Goal: Task Accomplishment & Management: Complete application form

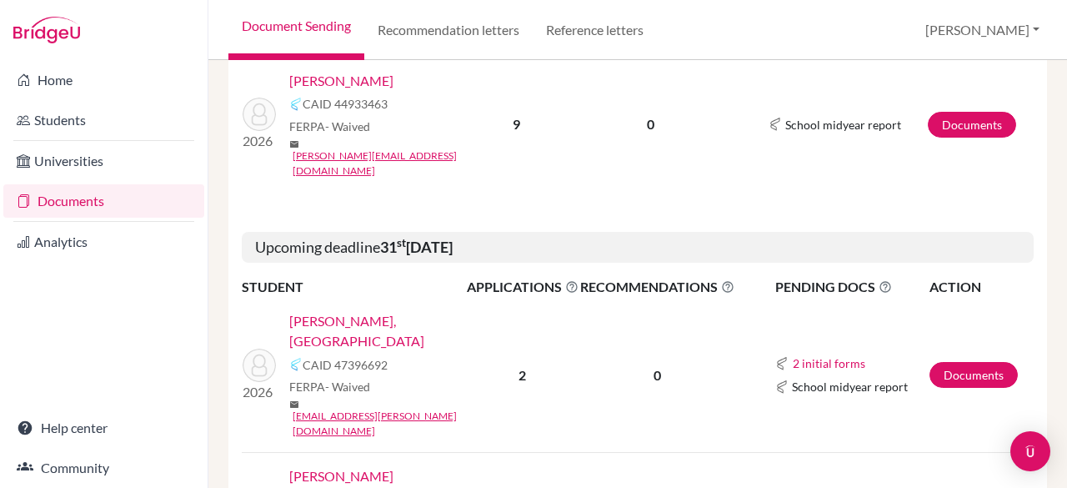
scroll to position [433, 0]
click at [335, 311] on link "[PERSON_NAME], [GEOGRAPHIC_DATA]" at bounding box center [383, 331] width 188 height 40
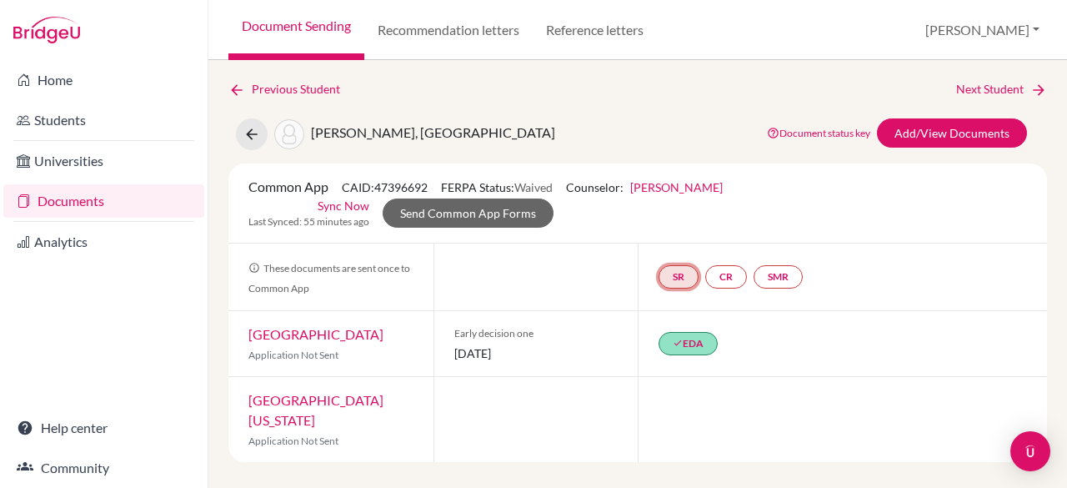
click at [753, 269] on link "SR" at bounding box center [777, 276] width 49 height 23
click at [666, 228] on link "School report" at bounding box center [678, 227] width 71 height 14
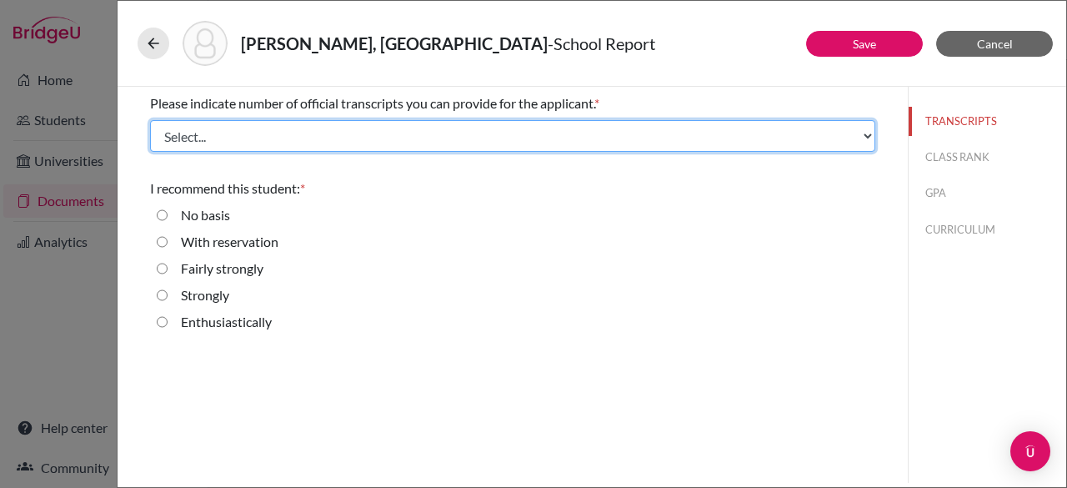
click at [268, 124] on select "Select... 1 2 3 4" at bounding box center [512, 136] width 725 height 32
select select "1"
click at [150, 120] on select "Select... 1 2 3 4" at bounding box center [512, 136] width 725 height 32
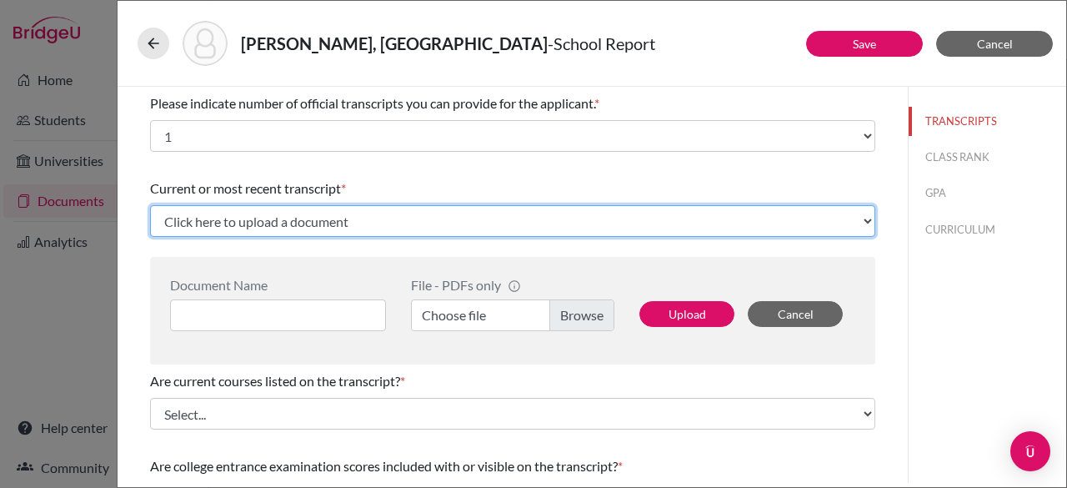
click at [317, 222] on select "Click here to upload a document Upload New File" at bounding box center [512, 221] width 725 height 32
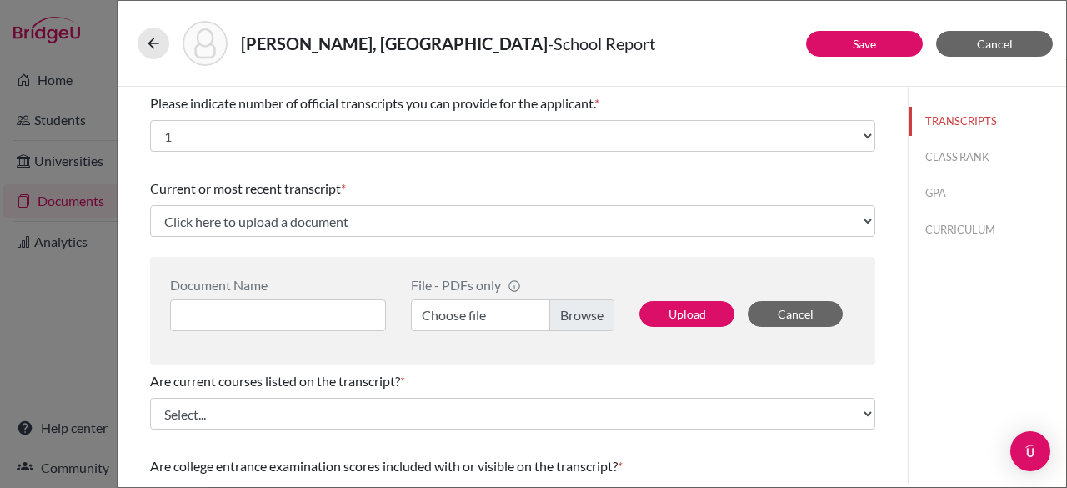
click at [567, 318] on label "Choose file" at bounding box center [512, 315] width 203 height 32
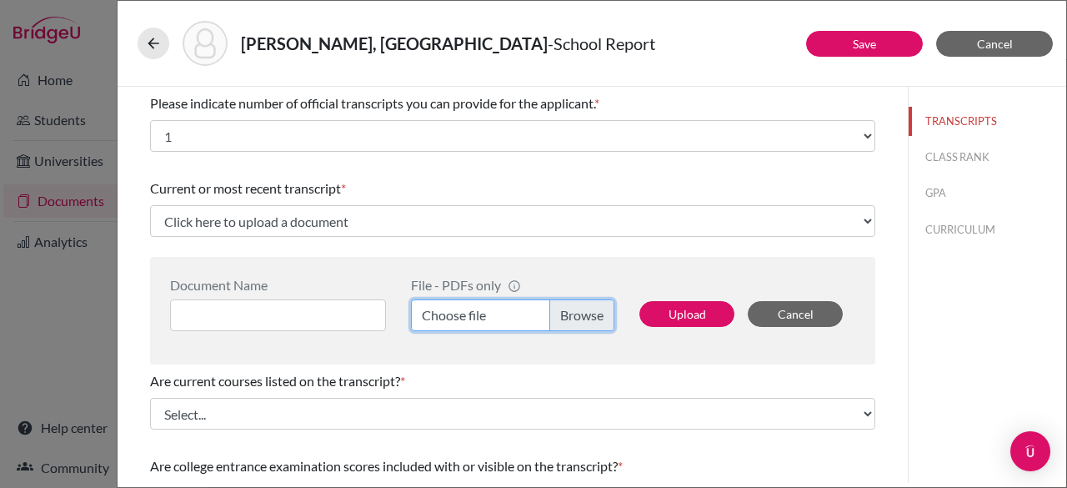
click at [567, 318] on input "Choose file" at bounding box center [512, 315] width 203 height 32
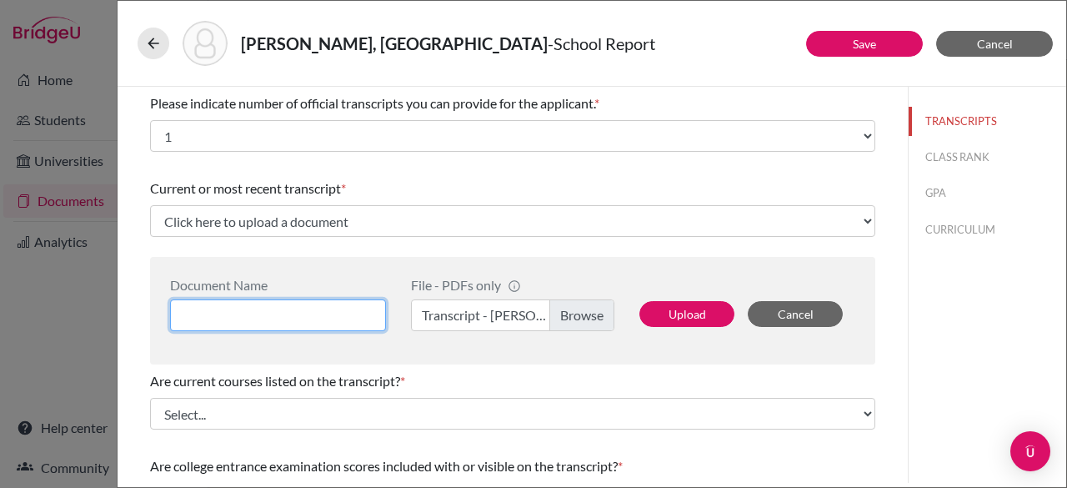
click at [263, 313] on input at bounding box center [278, 315] width 216 height 32
type input "[PERSON_NAME] Transcript"
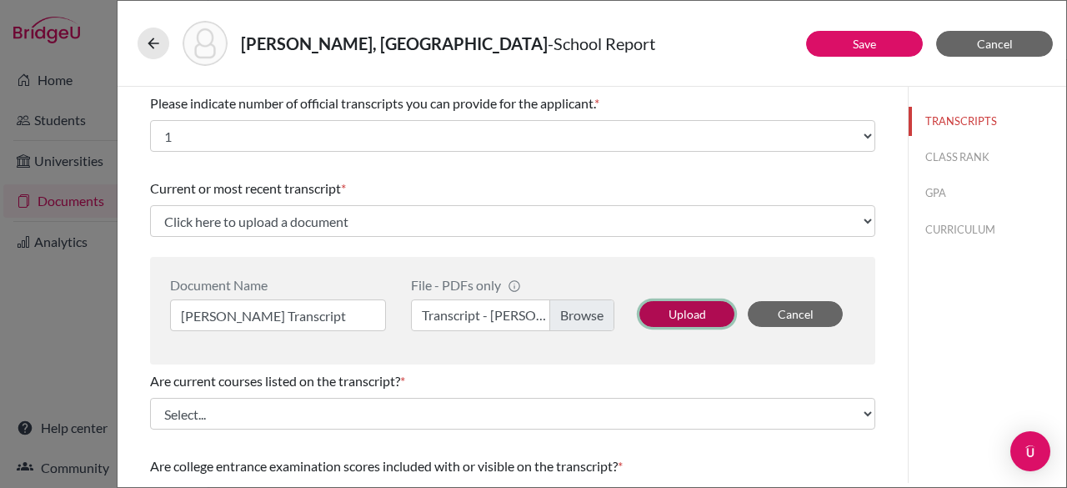
click at [692, 311] on button "Upload" at bounding box center [686, 314] width 95 height 26
select select "658122"
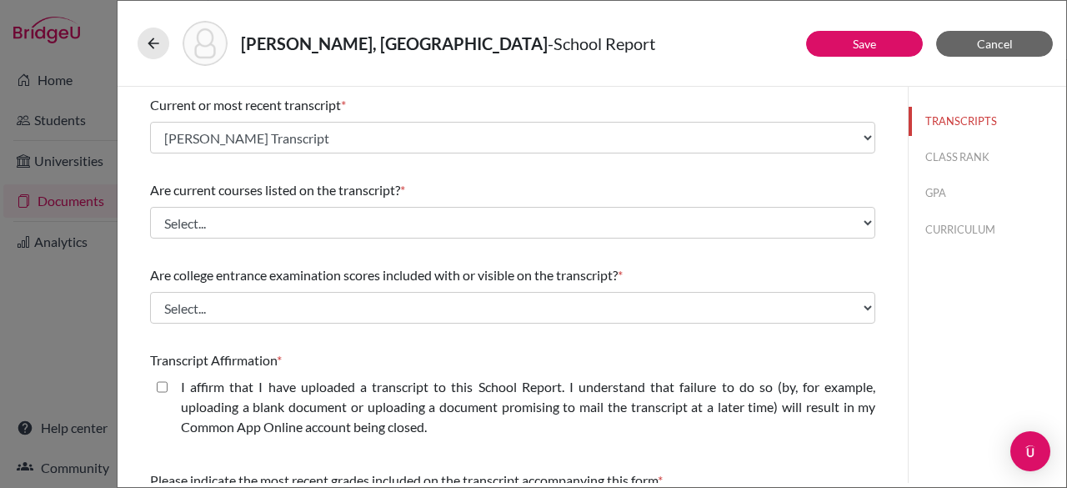
scroll to position [88, 0]
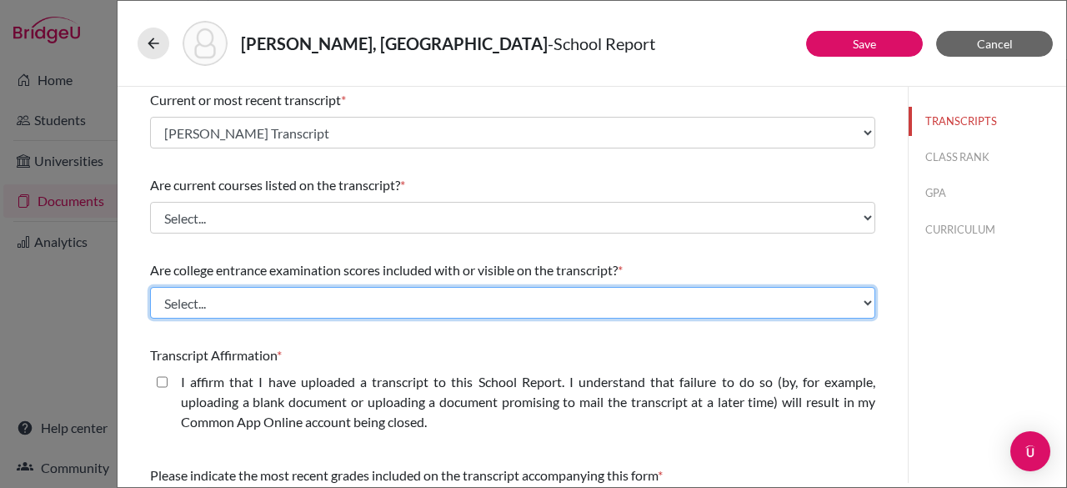
click at [486, 288] on select "Select... Yes No" at bounding box center [512, 303] width 725 height 32
select select "1"
click at [150, 287] on select "Select... Yes No" at bounding box center [512, 303] width 725 height 32
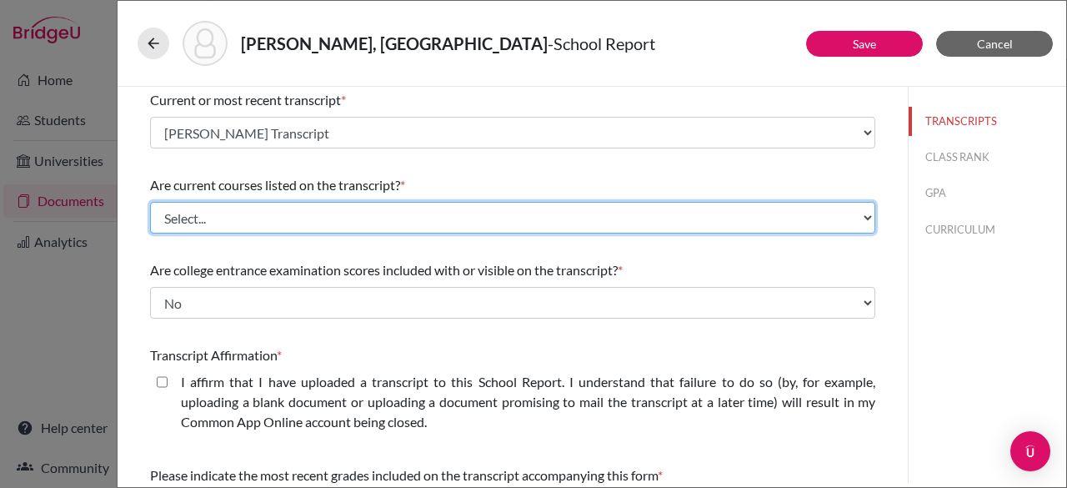
click at [277, 209] on select "Select... Yes No" at bounding box center [512, 218] width 725 height 32
select select "0"
click at [150, 202] on select "Select... Yes No" at bounding box center [512, 218] width 725 height 32
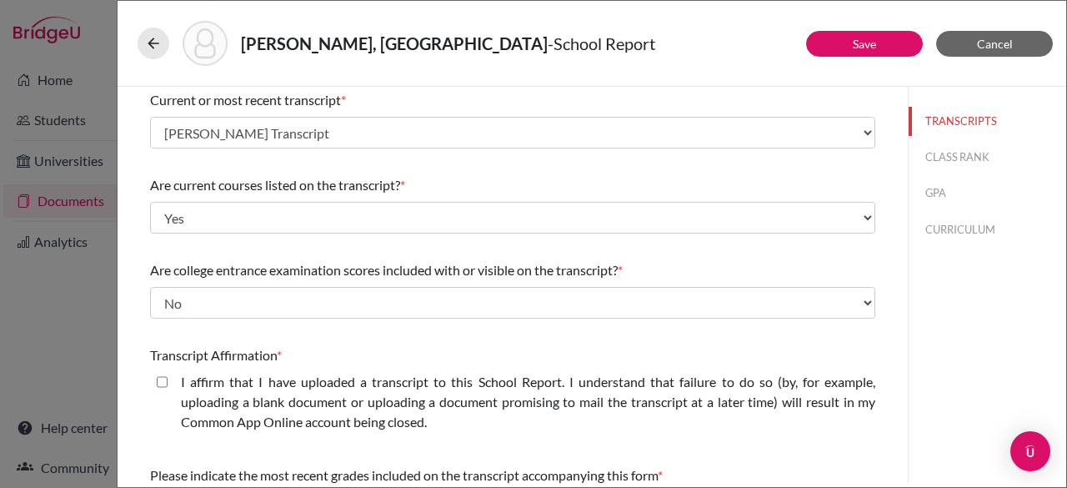
click at [163, 383] on closed\ "I affirm that I have uploaded a transcript to this School Report. I understand …" at bounding box center [162, 382] width 11 height 20
checkbox closed\ "true"
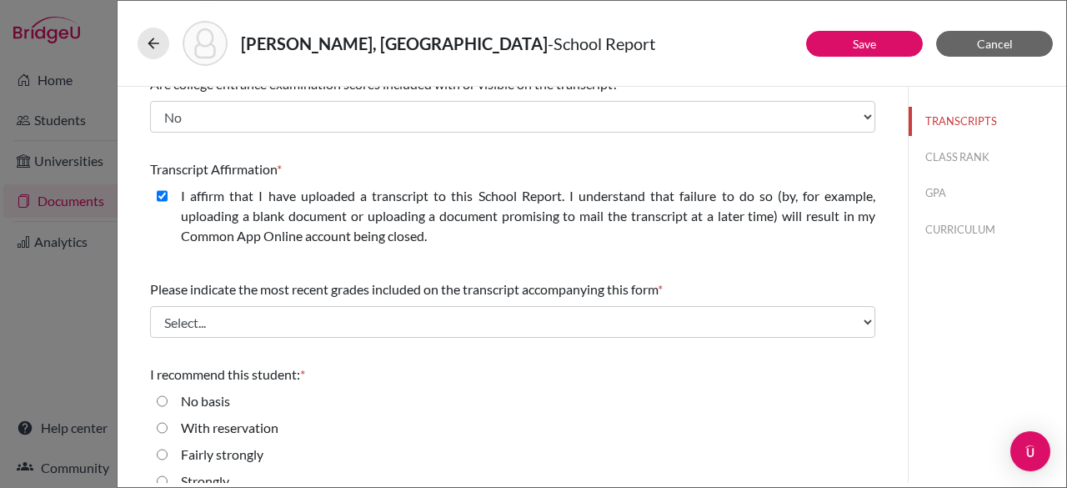
scroll to position [282, 0]
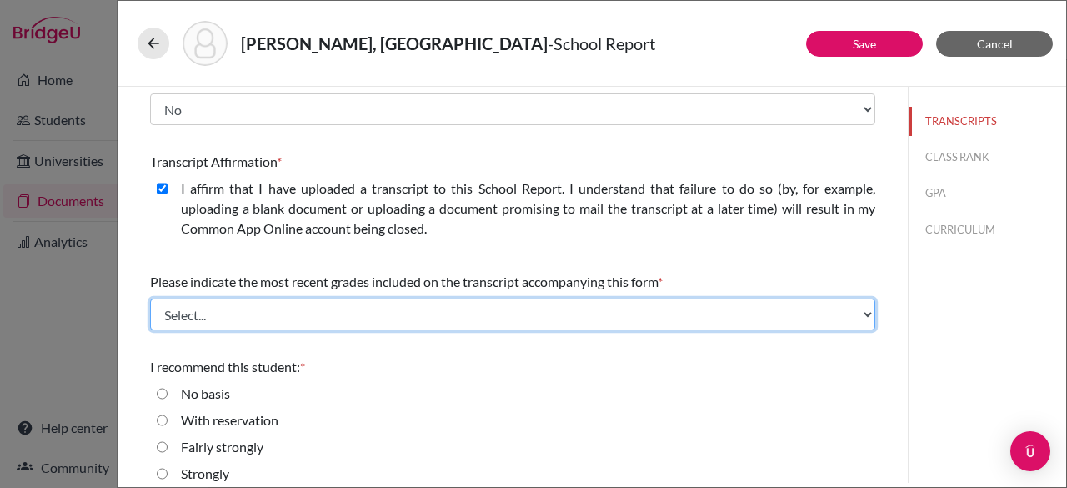
click at [378, 316] on select "Select... Final junior year grades 1st Quarter senior year grades 2nd Quarter/1…" at bounding box center [512, 314] width 725 height 32
select select "0"
click at [150, 298] on select "Select... Final junior year grades 1st Quarter senior year grades 2nd Quarter/1…" at bounding box center [512, 314] width 725 height 32
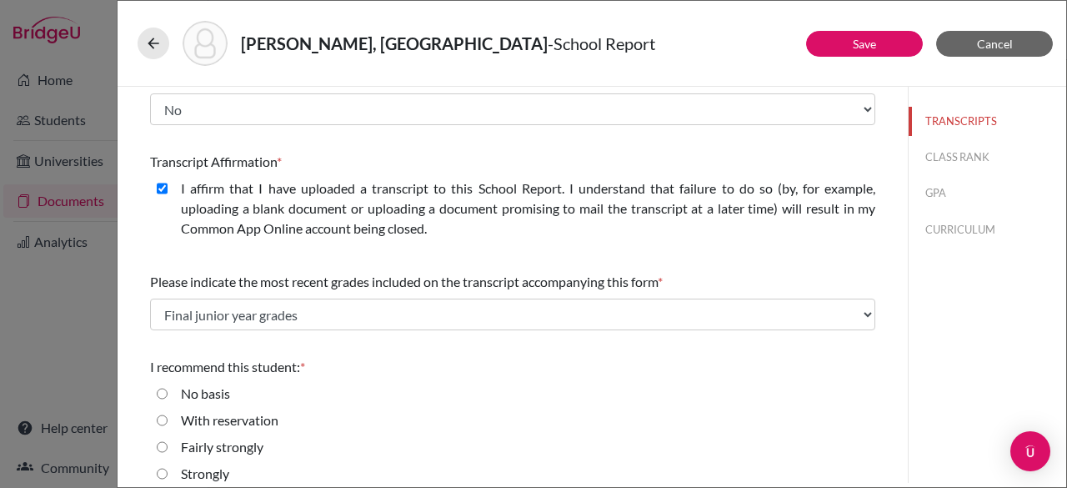
click at [160, 444] on strongly "Fairly strongly" at bounding box center [162, 447] width 11 height 20
radio strongly "true"
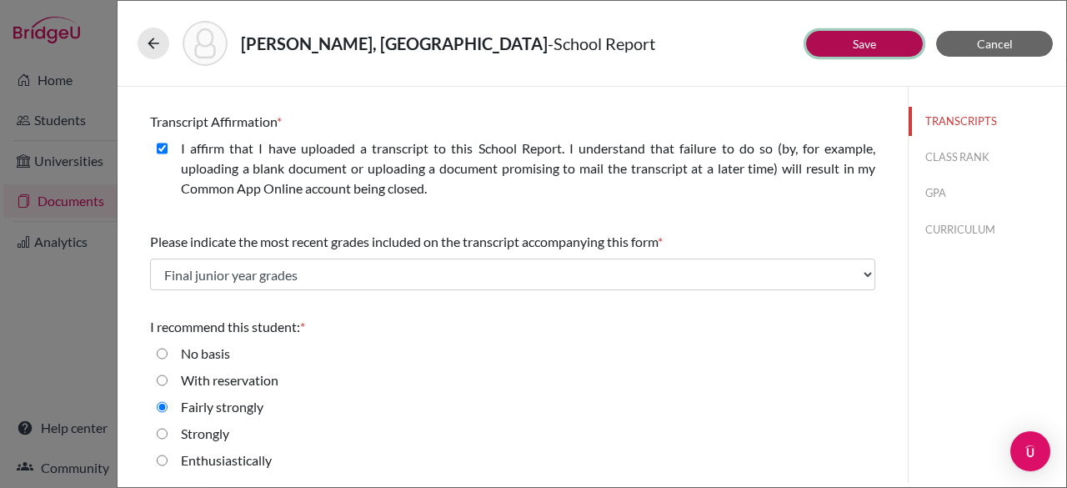
click at [853, 40] on link "Save" at bounding box center [864, 44] width 23 height 14
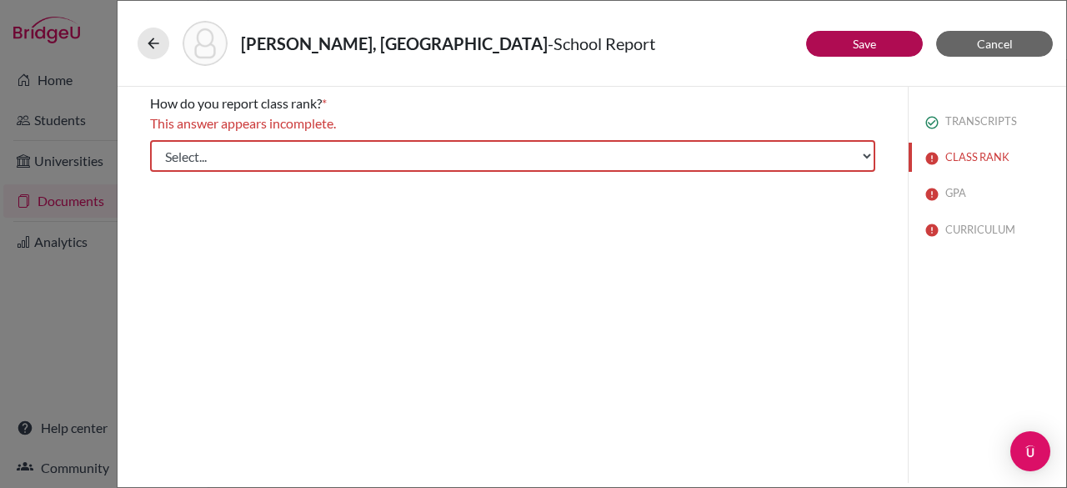
scroll to position [0, 0]
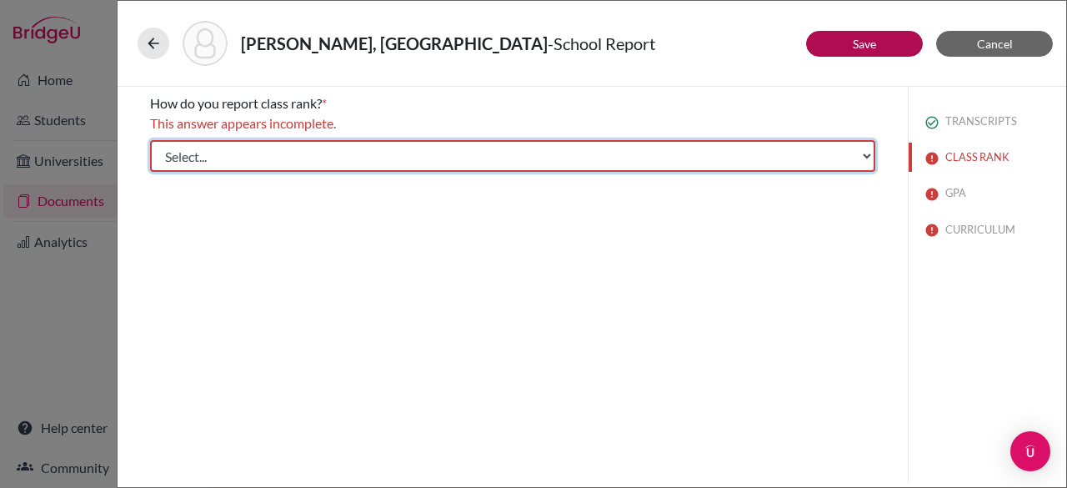
click at [584, 160] on select "Select... Exact Decile Quintile Quartile None" at bounding box center [512, 156] width 725 height 32
select select "5"
click at [150, 140] on select "Select... Exact Decile Quintile Quartile None" at bounding box center [512, 156] width 725 height 32
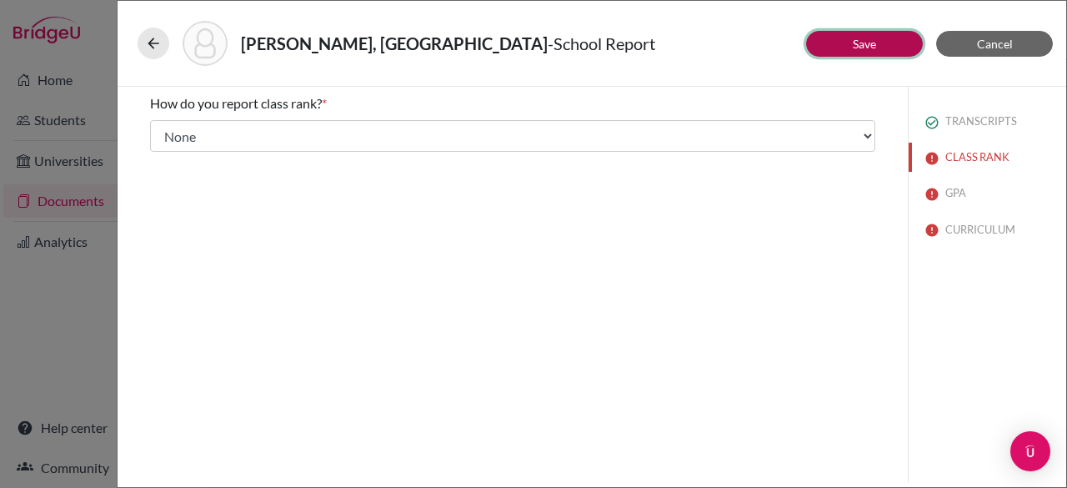
click at [865, 33] on button "Save" at bounding box center [864, 44] width 117 height 26
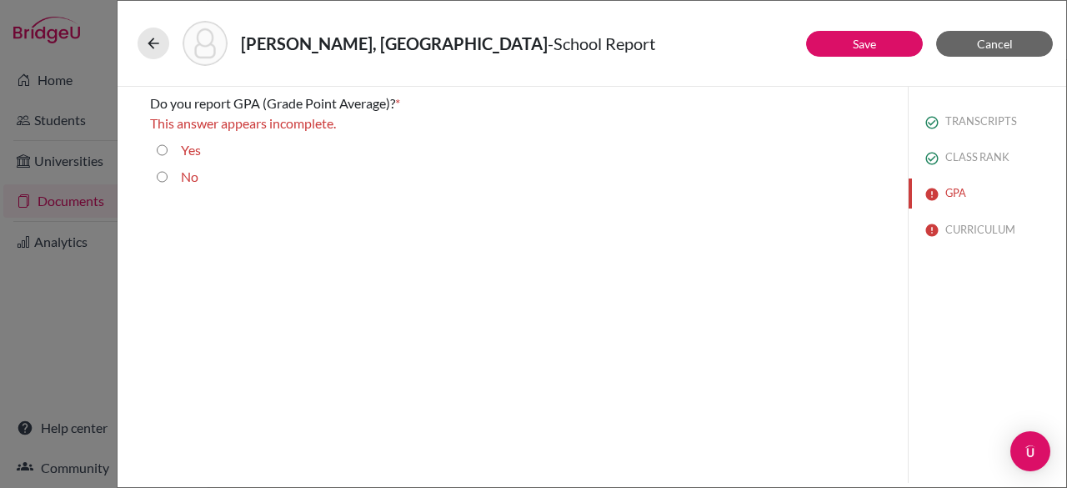
click at [158, 150] on input "Yes" at bounding box center [162, 150] width 11 height 20
radio input "true"
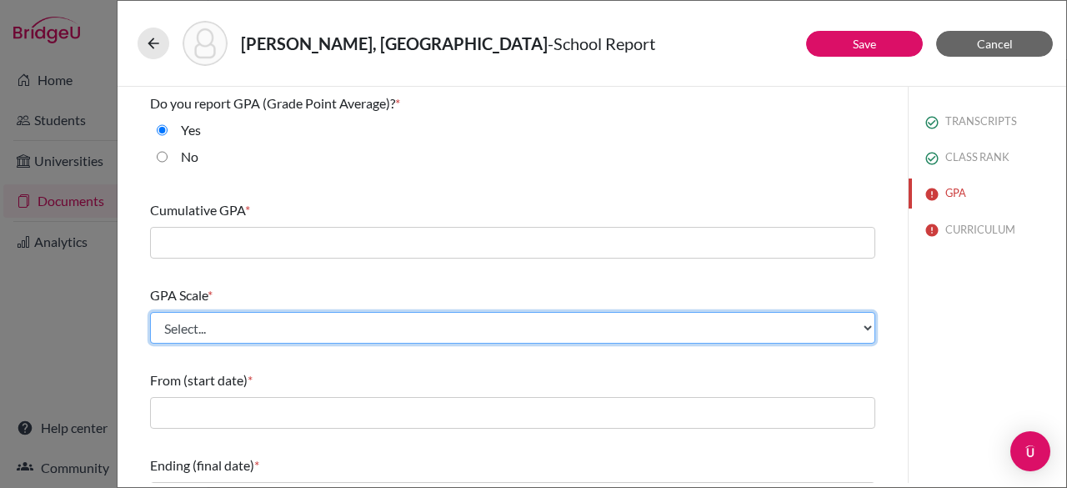
click at [242, 328] on select "Select... 4 5 6 7 8 9 10 11 12 13 14 15 16 17 18 19 20 100" at bounding box center [512, 328] width 725 height 32
select select "4"
click at [150, 312] on select "Select... 4 5 6 7 8 9 10 11 12 13 14 15 16 17 18 19 20 100" at bounding box center [512, 328] width 725 height 32
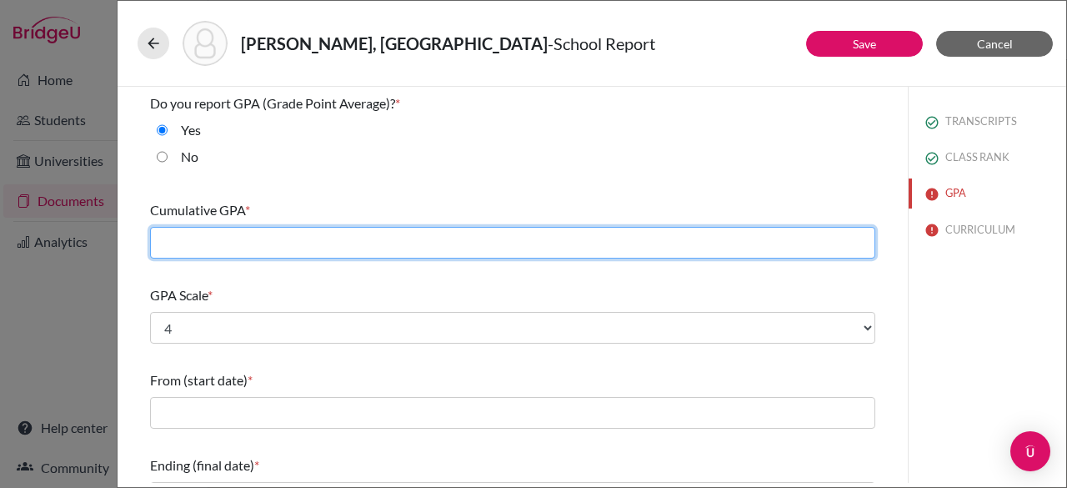
click at [197, 238] on input "text" at bounding box center [512, 243] width 725 height 32
type input "3.23"
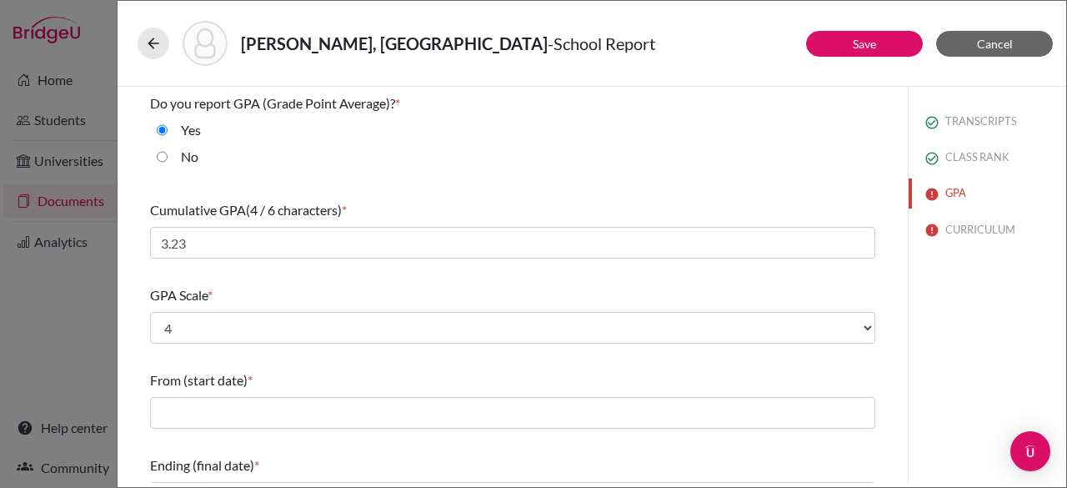
click at [451, 141] on div "Yes" at bounding box center [512, 133] width 725 height 27
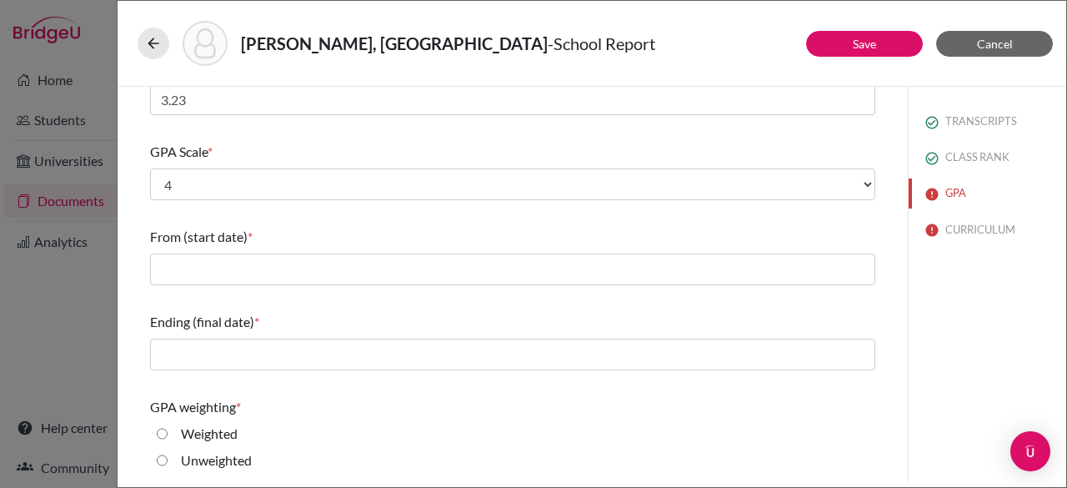
scroll to position [145, 0]
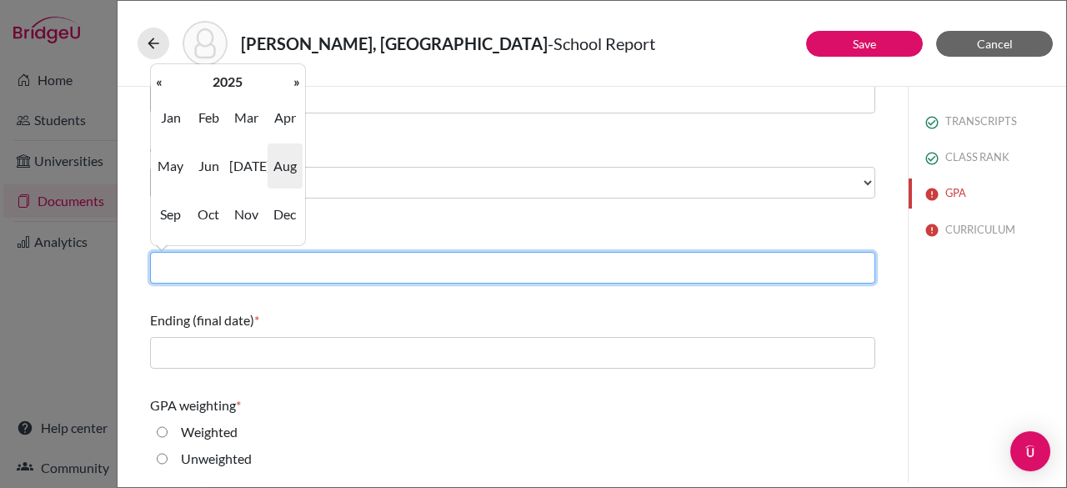
click at [362, 266] on input "text" at bounding box center [512, 268] width 725 height 32
type input "08/2022"
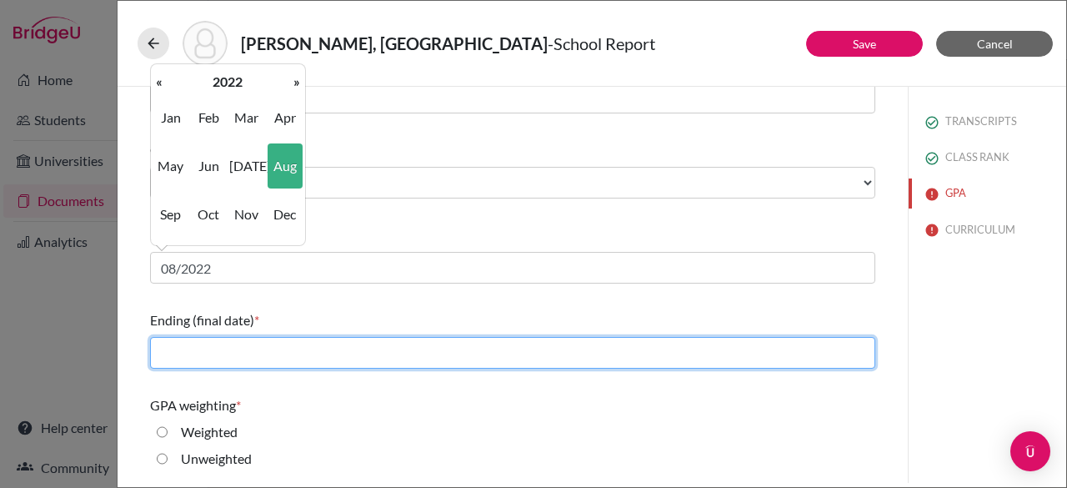
click at [250, 358] on input "text" at bounding box center [512, 353] width 725 height 32
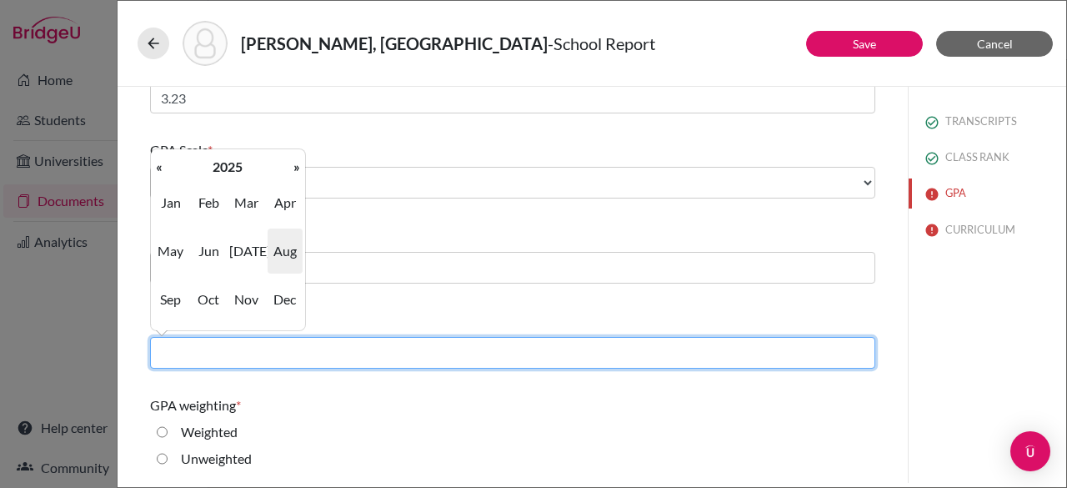
type input "06/2025"
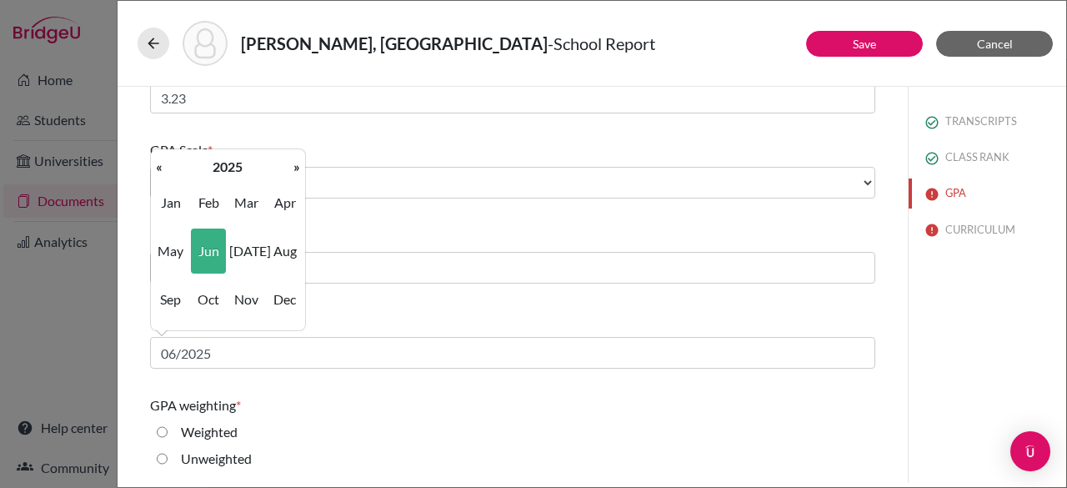
click at [344, 449] on div "Unweighted" at bounding box center [512, 461] width 725 height 27
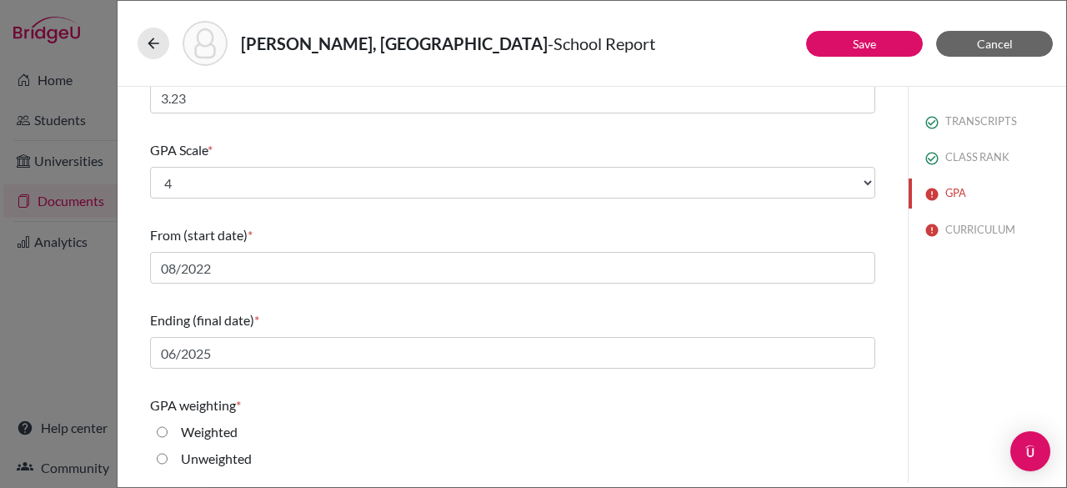
click at [162, 460] on input "Unweighted" at bounding box center [162, 458] width 11 height 20
radio input "true"
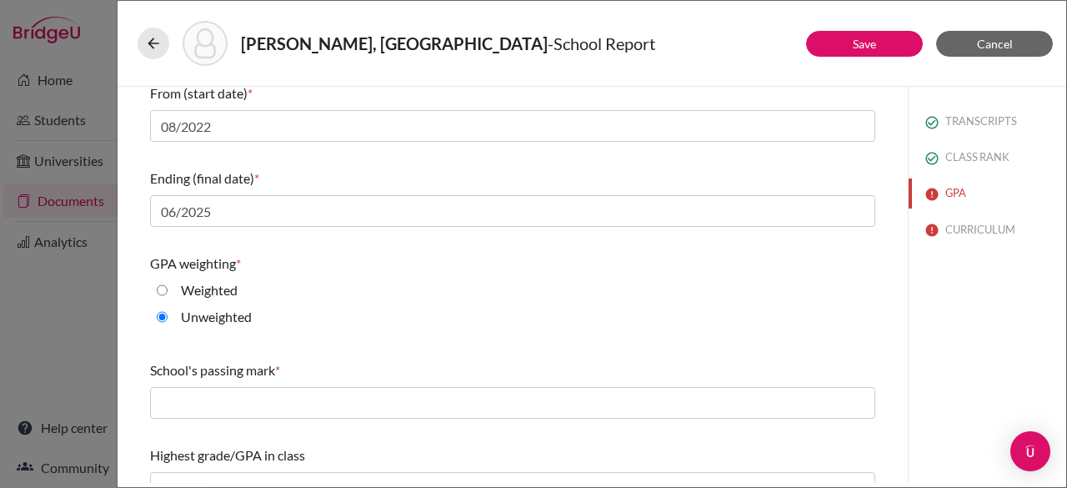
scroll to position [313, 0]
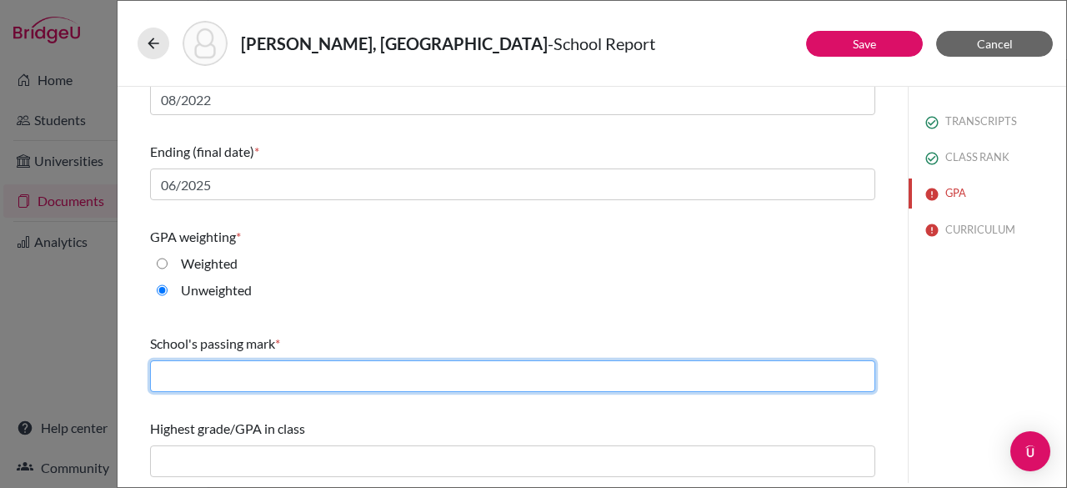
click at [378, 368] on input "text" at bounding box center [512, 376] width 725 height 32
type input "60"
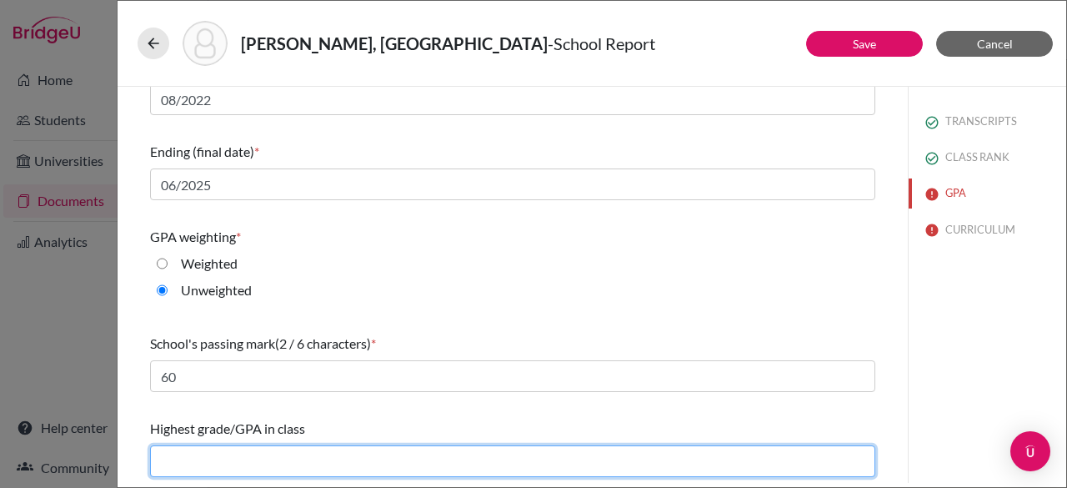
click at [298, 454] on input "text" at bounding box center [512, 461] width 725 height 32
type input "4.19"
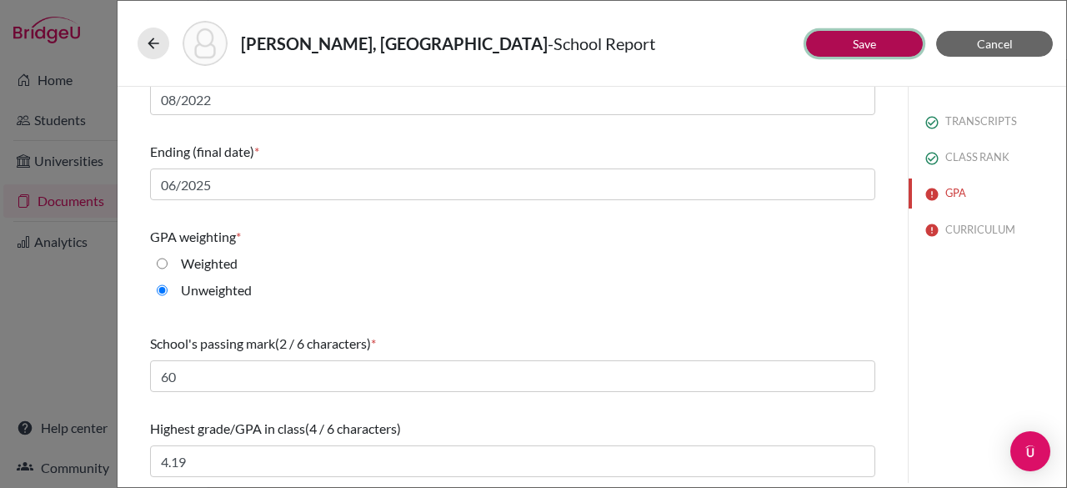
click at [883, 48] on button "Save" at bounding box center [864, 44] width 117 height 26
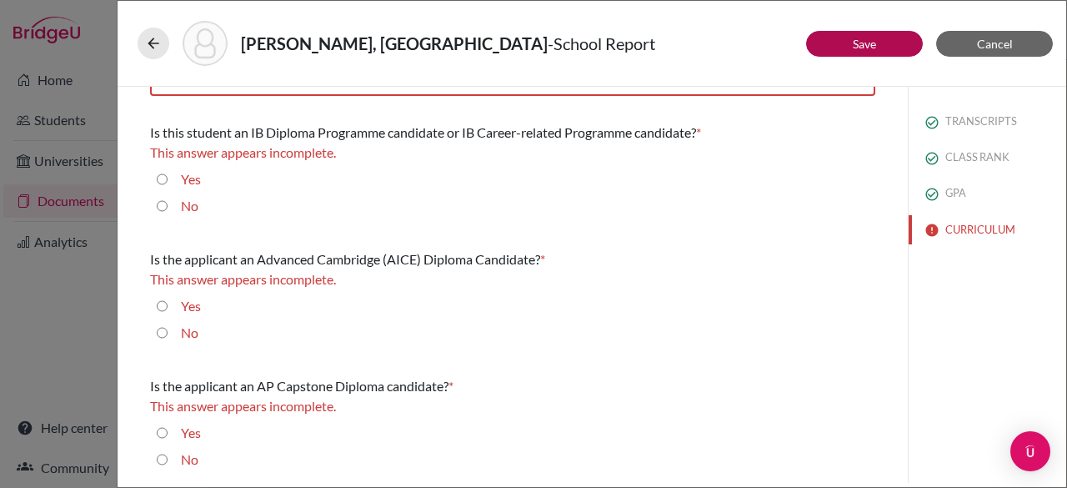
scroll to position [75, 0]
click at [166, 207] on input "No" at bounding box center [162, 207] width 11 height 20
radio input "true"
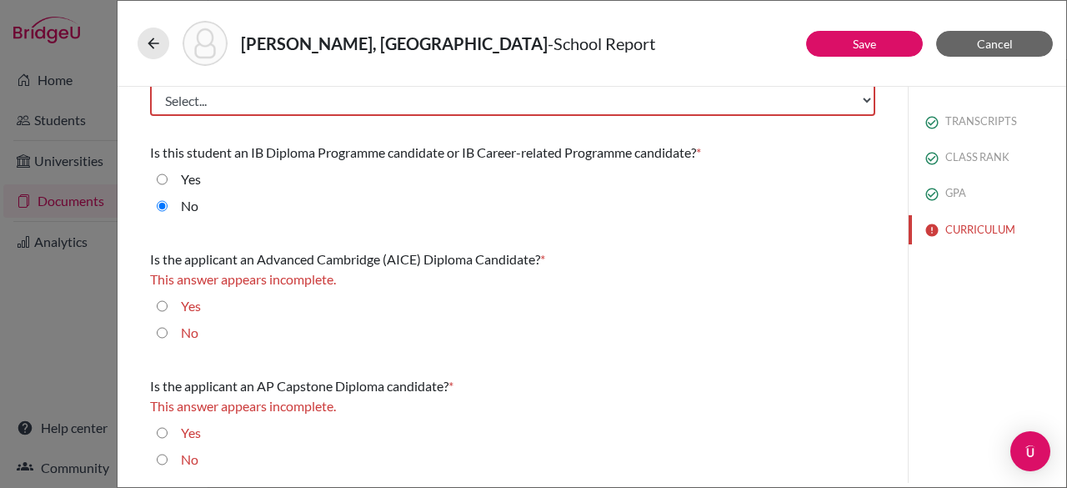
scroll to position [55, 0]
click at [162, 341] on input "No" at bounding box center [162, 333] width 11 height 20
radio input "true"
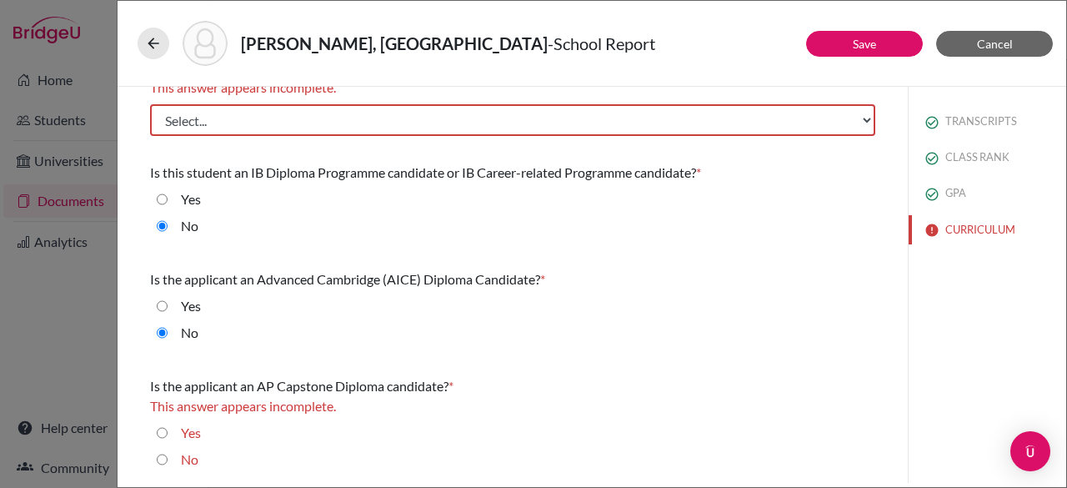
scroll to position [35, 0]
click at [163, 459] on input "No" at bounding box center [162, 460] width 11 height 20
radio input "true"
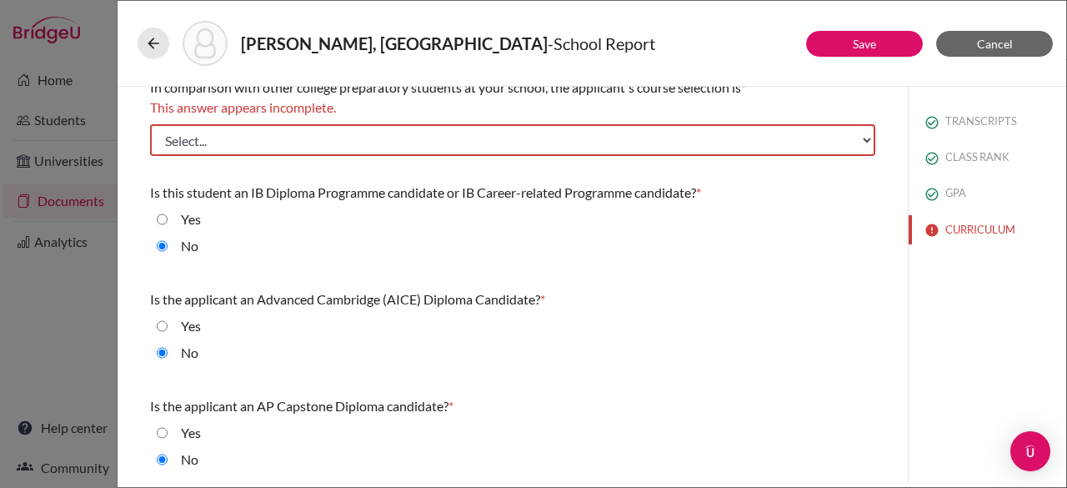
scroll to position [15, 0]
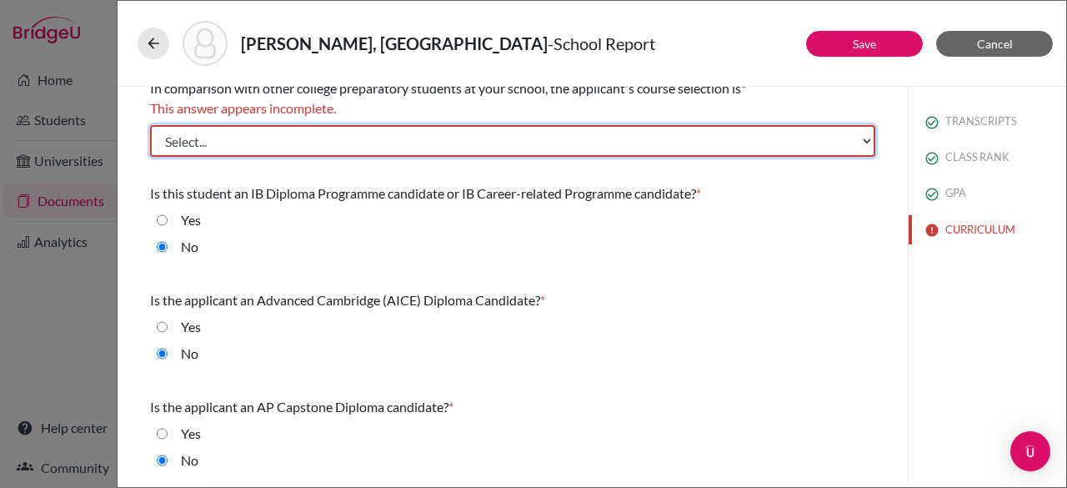
click at [657, 141] on select "Select... Less than demanding Average [PERSON_NAME] Very demanding Most demandi…" at bounding box center [512, 141] width 725 height 32
select select "1"
click at [150, 125] on select "Select... Less than demanding Average [PERSON_NAME] Very demanding Most demandi…" at bounding box center [512, 141] width 725 height 32
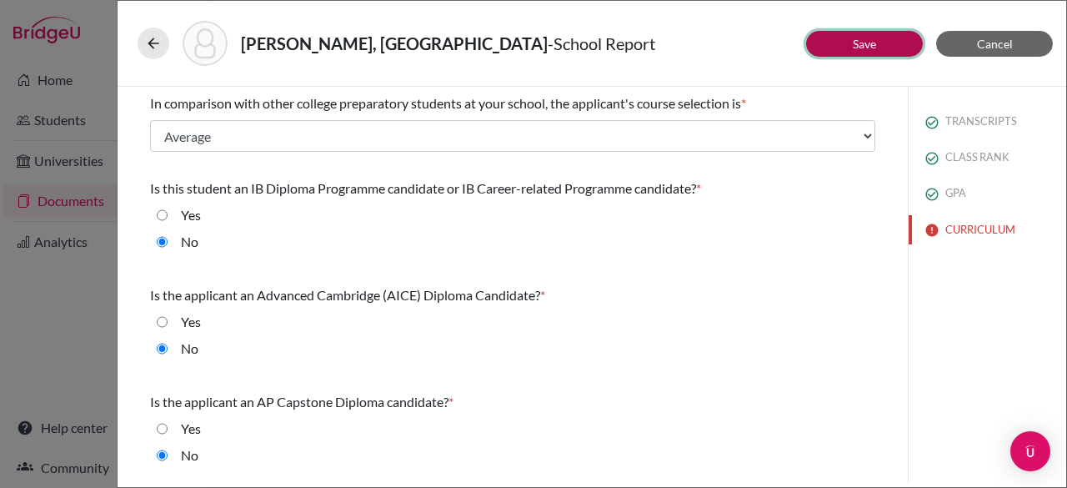
click at [849, 41] on button "Save" at bounding box center [864, 44] width 117 height 26
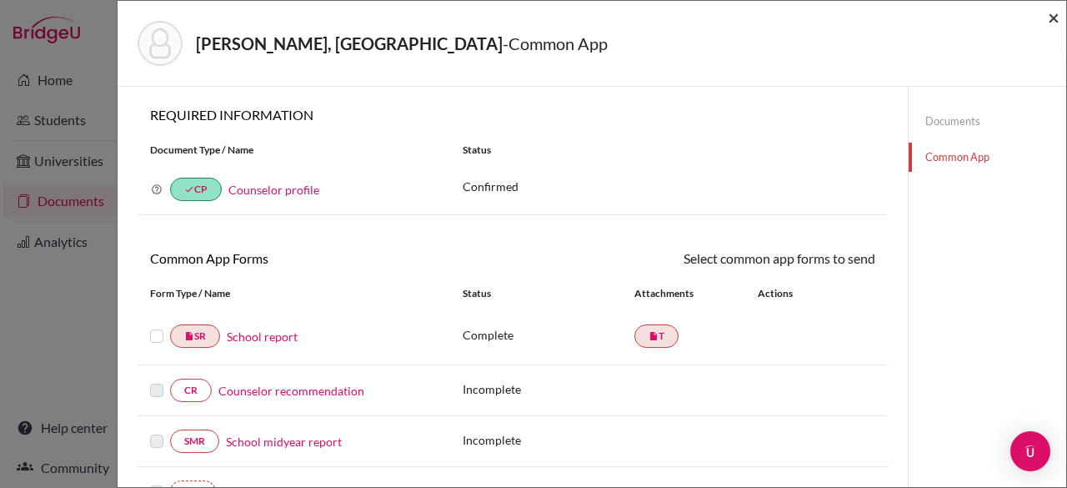
click at [1056, 19] on span "×" at bounding box center [1054, 17] width 12 height 24
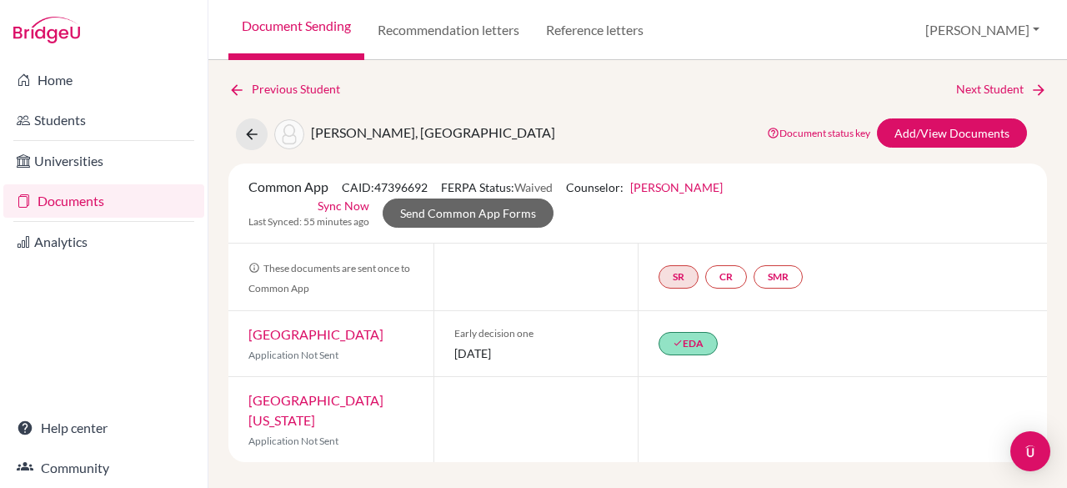
click at [78, 203] on link "Documents" at bounding box center [103, 200] width 201 height 33
